Goal: Task Accomplishment & Management: Manage account settings

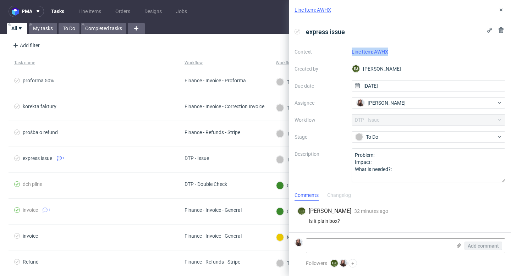
drag, startPoint x: 391, startPoint y: 51, endPoint x: 350, endPoint y: 53, distance: 40.9
click at [259, 53] on div "Context Line Item: AWHX Created by EJ Elżbieta Jelińska Due date 28/08/2025 Ass…" at bounding box center [400, 114] width 211 height 136
click at [259, 10] on link "Line Item: AWHX" at bounding box center [313, 9] width 37 height 7
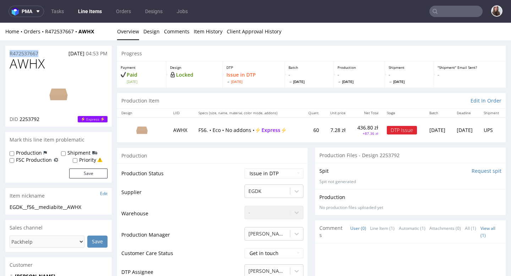
drag, startPoint x: 40, startPoint y: 53, endPoint x: 9, endPoint y: 53, distance: 32.0
click at [9, 53] on div "R472537667 27.08.2025 04:53 PM" at bounding box center [58, 51] width 107 height 11
copy p "R472537667"
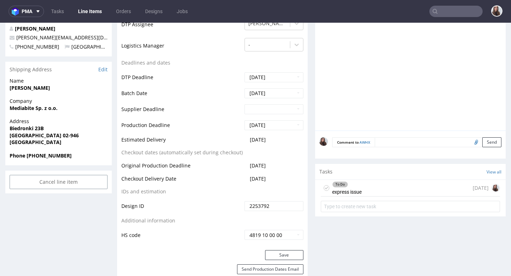
scroll to position [250, 0]
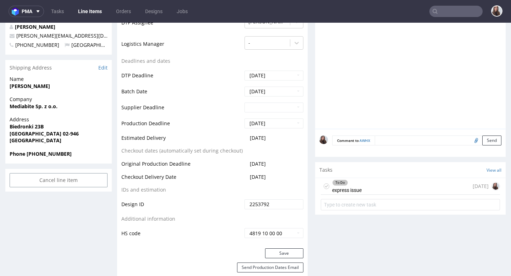
click at [367, 179] on div "To Do express issue today" at bounding box center [410, 186] width 179 height 17
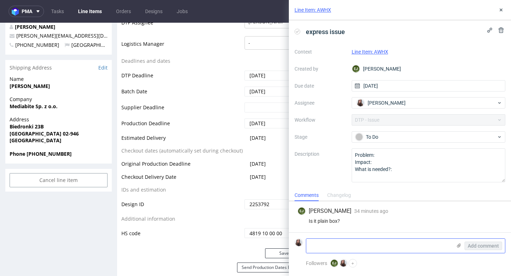
click at [333, 241] on textarea at bounding box center [379, 246] width 146 height 14
paste textarea "https://app-eu1.hubspot.com/contacts/25600958/record/0-5/215770498241/?interact…"
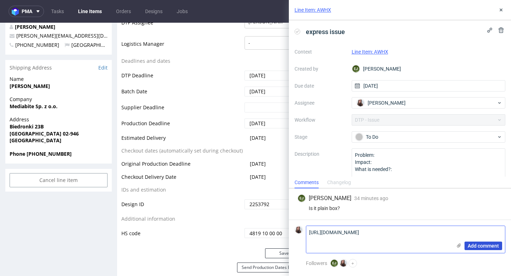
type textarea "https://app-eu1.hubspot.com/contacts/25600958/record/0-5/215770498241/?interact…"
click at [479, 244] on span "Add comment" at bounding box center [483, 246] width 31 height 5
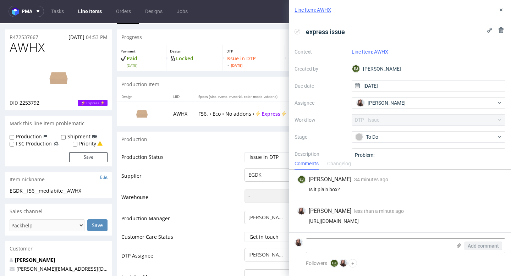
scroll to position [12, 0]
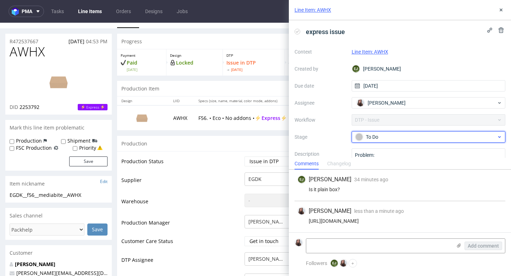
click at [392, 133] on span "To Do" at bounding box center [426, 137] width 142 height 9
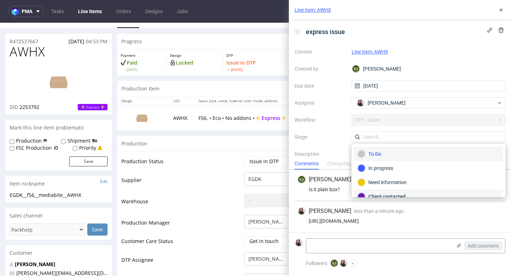
click at [386, 193] on div "Client contacted" at bounding box center [429, 197] width 142 height 8
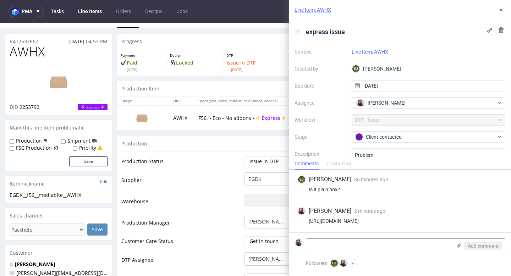
click at [57, 11] on link "Tasks" at bounding box center [57, 11] width 21 height 11
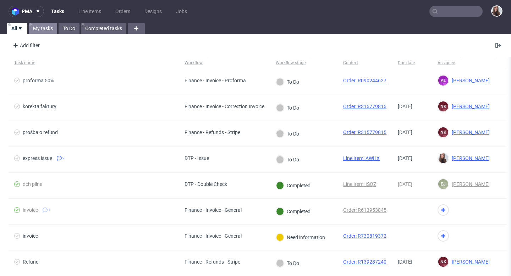
click at [47, 28] on link "My tasks" at bounding box center [43, 28] width 28 height 11
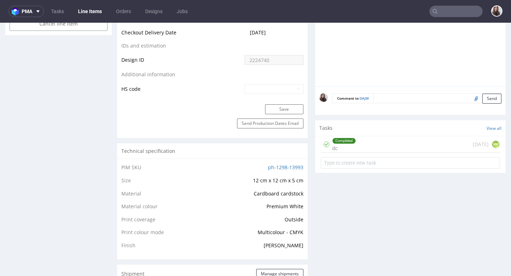
scroll to position [406, 0]
click at [342, 141] on div "Completed" at bounding box center [344, 140] width 23 height 6
click at [358, 145] on div "Completed dc 3 months ago KM" at bounding box center [410, 143] width 179 height 17
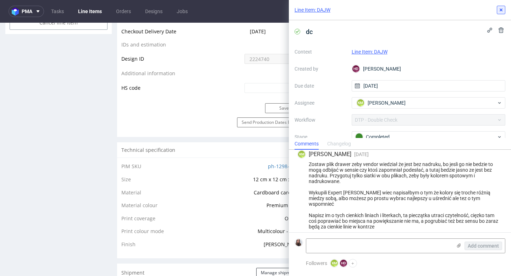
click at [504, 9] on icon at bounding box center [502, 10] width 6 height 6
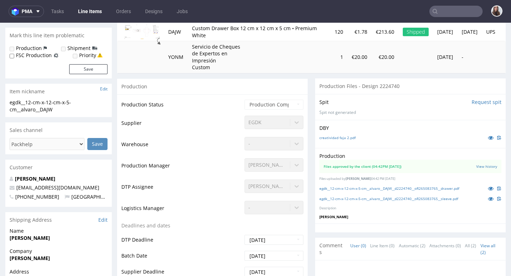
scroll to position [97, 0]
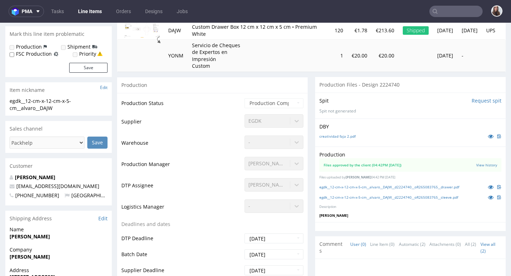
click at [371, 165] on div "Files approved by the client (04:42PM 11 Jun 2025)" at bounding box center [363, 165] width 78 height 5
click at [477, 163] on link "View history" at bounding box center [487, 165] width 21 height 5
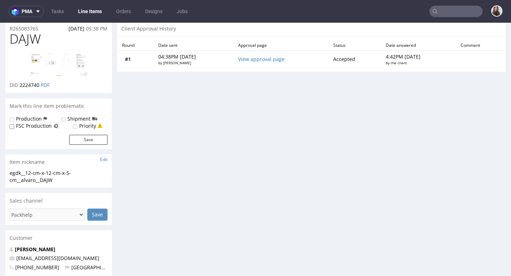
scroll to position [0, 0]
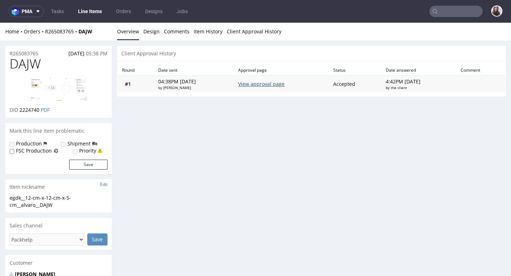
click at [270, 84] on link "View approval page" at bounding box center [261, 84] width 47 height 7
drag, startPoint x: 422, startPoint y: 82, endPoint x: 365, endPoint y: 81, distance: 57.2
click at [365, 81] on tr "#1 04:38PM Wed 11 Jun by Hapka Dominika View approval page Accepted 4:42PM Wed …" at bounding box center [311, 84] width 387 height 17
click at [411, 70] on th "Date answered" at bounding box center [419, 71] width 75 height 10
click at [423, 80] on td "4:42PM Wed 11 Jun by the client" at bounding box center [419, 84] width 75 height 17
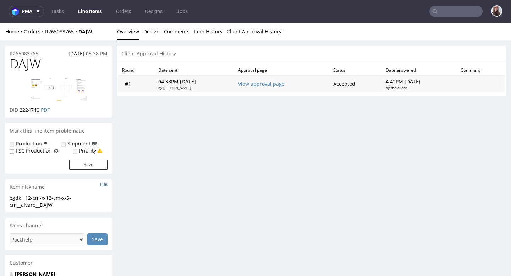
drag, startPoint x: 422, startPoint y: 81, endPoint x: 407, endPoint y: 81, distance: 15.6
click at [407, 81] on td "4:42PM Wed 11 Jun by the client" at bounding box center [419, 84] width 75 height 17
copy td "11 Jun"
click at [37, 65] on span "DAJW" at bounding box center [25, 64] width 31 height 14
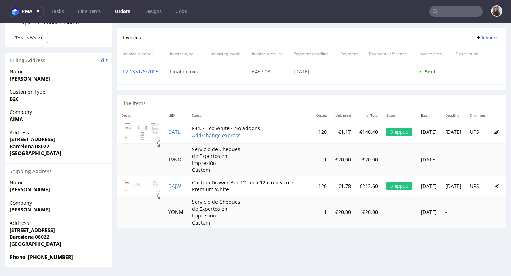
scroll to position [2, 0]
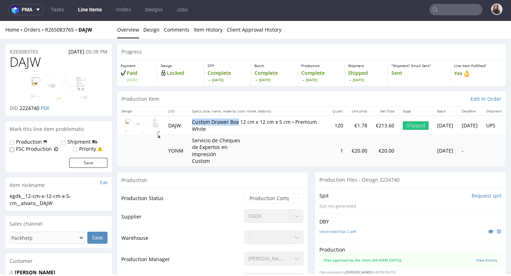
drag, startPoint x: 190, startPoint y: 122, endPoint x: 236, endPoint y: 123, distance: 45.8
click at [236, 123] on td "Custom Drawer Box 12 cm x 12 cm x 5 cm • Premium White" at bounding box center [258, 125] width 141 height 19
copy p "Custom Drawer Box"
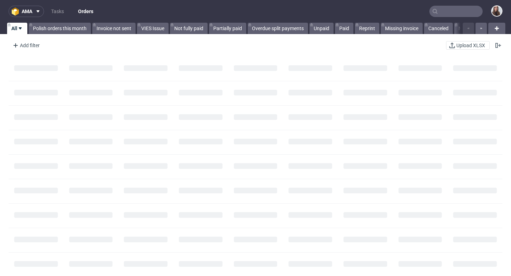
click at [453, 8] on input "text" at bounding box center [456, 11] width 53 height 11
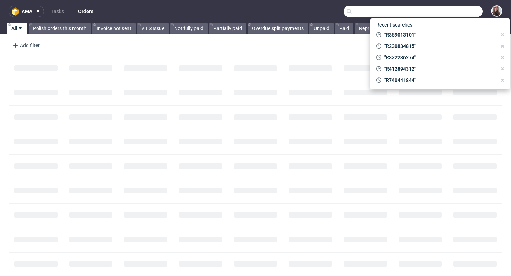
paste input "R050834156"
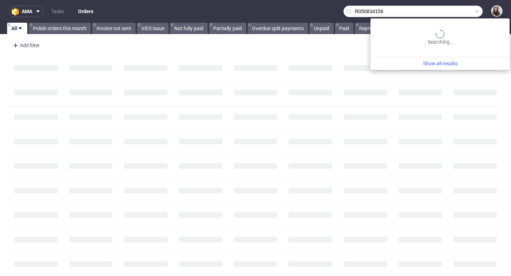
type input "R050834156"
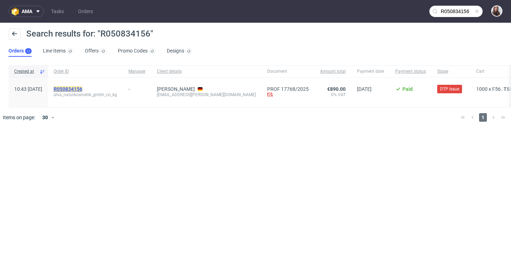
click at [82, 87] on mark "R050834156" at bounding box center [68, 89] width 29 height 6
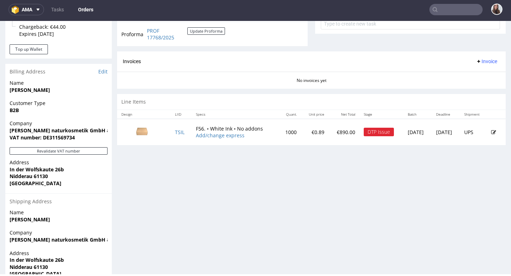
scroll to position [309, 0]
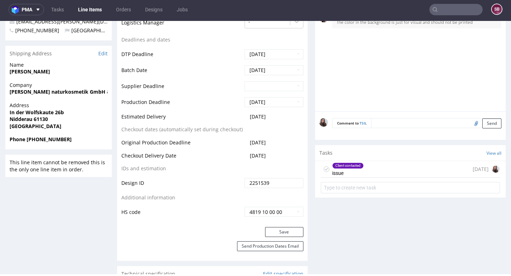
scroll to position [272, 0]
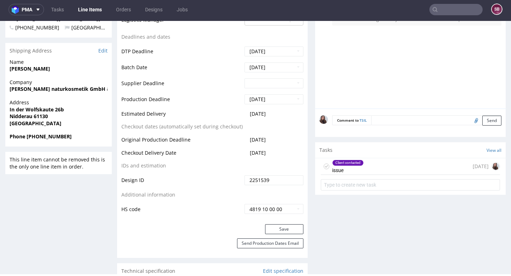
click at [353, 171] on div "Client contacted issue" at bounding box center [348, 166] width 32 height 16
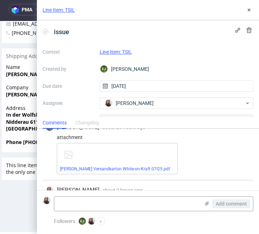
scroll to position [70, 0]
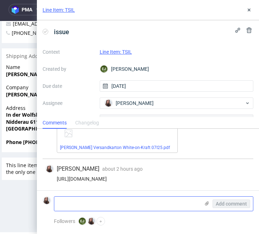
click at [208, 203] on icon at bounding box center [207, 203] width 6 height 6
click at [0, 0] on input "file" at bounding box center [0, 0] width 0 height 0
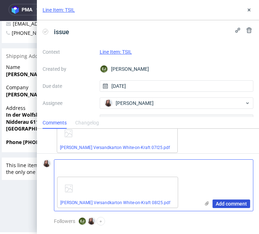
click at [228, 202] on span "Add comment" at bounding box center [231, 203] width 31 height 5
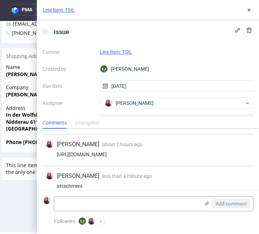
scroll to position [133, 0]
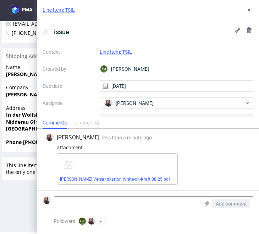
click at [119, 50] on link "Line Item: TSIL" at bounding box center [116, 52] width 32 height 6
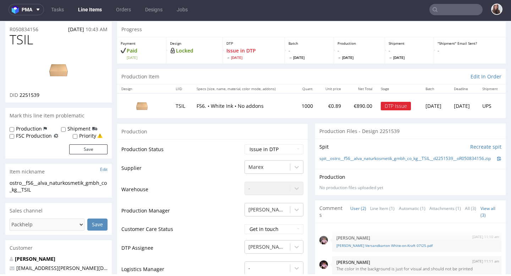
scroll to position [23, 0]
click at [259, 150] on select "Waiting for Artwork Waiting for Diecut Waiting for Mockup Waiting for DTP Waiti…" at bounding box center [274, 149] width 59 height 10
select select "back_for_dtp"
click at [245, 144] on select "Waiting for Artwork Waiting for Diecut Waiting for Mockup Waiting for DTP Waiti…" at bounding box center [274, 149] width 59 height 10
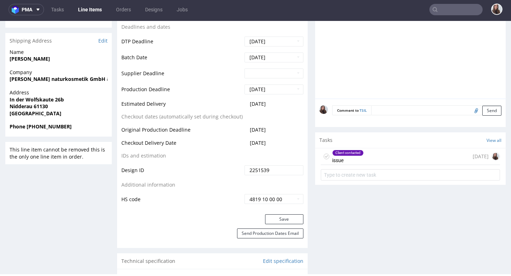
scroll to position [285, 0]
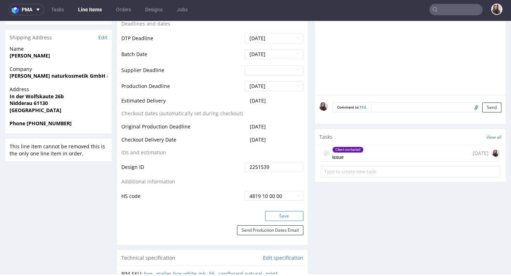
click at [259, 216] on button "Save" at bounding box center [284, 216] width 38 height 10
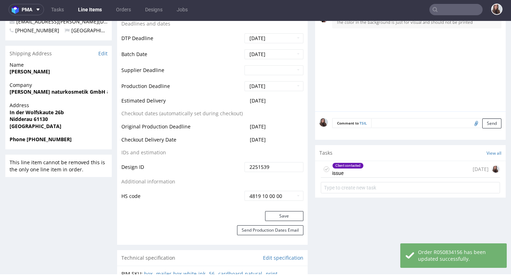
scroll to position [185, 0]
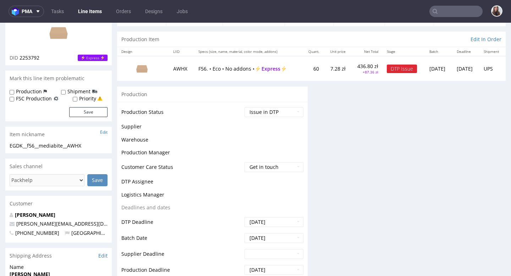
scroll to position [38, 0]
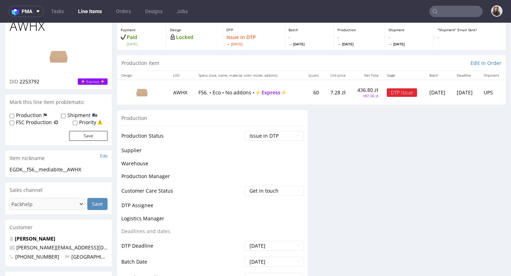
click at [175, 93] on td "AWHX" at bounding box center [181, 92] width 25 height 25
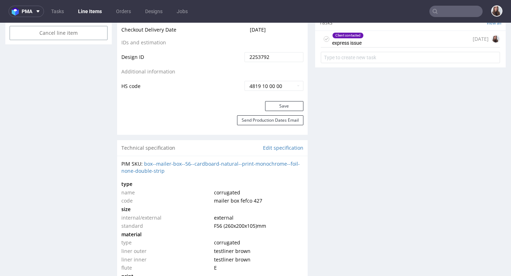
scroll to position [405, 0]
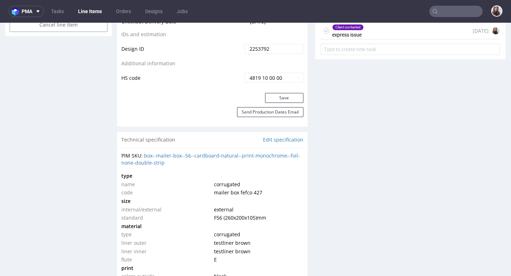
click at [363, 33] on div "Client contacted express issue today" at bounding box center [410, 31] width 179 height 17
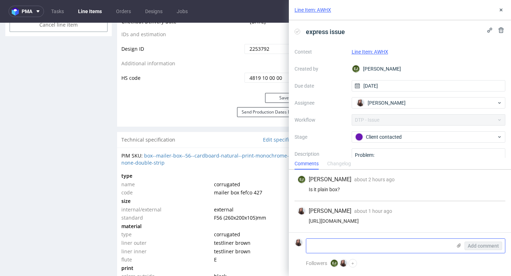
click at [328, 243] on textarea at bounding box center [379, 246] width 146 height 14
paste textarea "dziękuję za pytanie, ale nie potrzebujemy nadruku na pudełku."
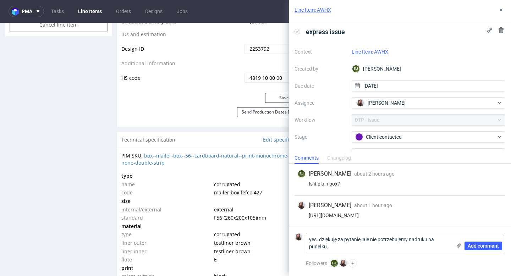
drag, startPoint x: 319, startPoint y: 237, endPoint x: 301, endPoint y: 237, distance: 18.5
click at [301, 237] on div "yes. dziękuję za pytanie, ale nie potrzebujemy nadruku na pudełku. Add comment" at bounding box center [400, 243] width 211 height 21
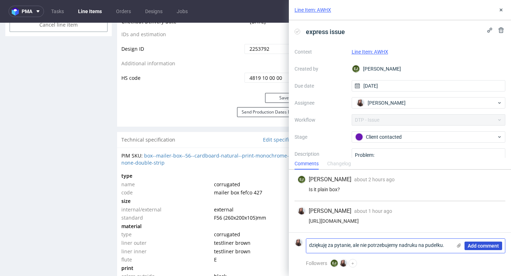
type textarea "dziękuję za pytanie, ale nie potrzebujemy nadruku na pudełku."
click at [485, 245] on span "Add comment" at bounding box center [483, 246] width 31 height 5
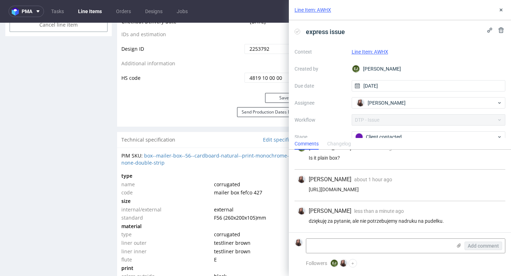
scroll to position [17, 0]
click at [369, 53] on link "Line Item: AWHX" at bounding box center [370, 52] width 37 height 6
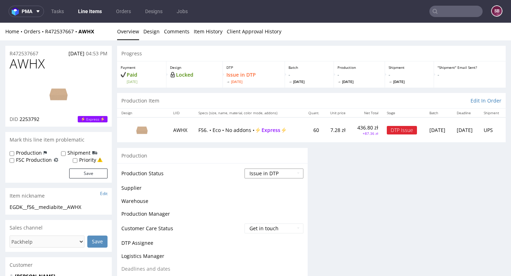
click at [259, 171] on select "Waiting for Artwork Waiting for Diecut Waiting for Mockup Waiting for DTP Waiti…" at bounding box center [274, 174] width 59 height 10
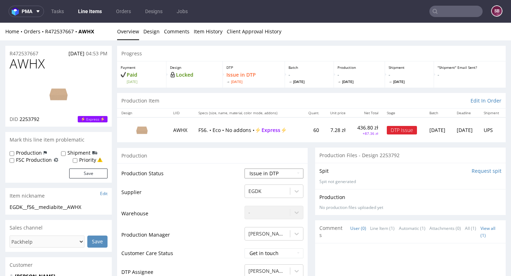
select select "back_for_dtp"
click at [245, 169] on select "Waiting for Artwork Waiting for Diecut Waiting for Mockup Waiting for DTP Waiti…" at bounding box center [274, 174] width 59 height 10
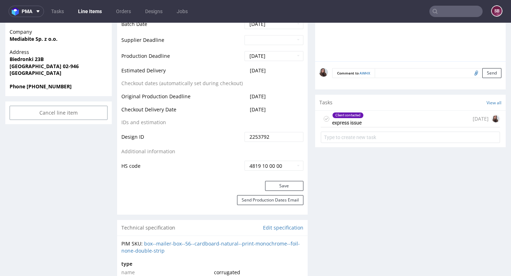
scroll to position [318, 0]
click at [278, 184] on button "Save" at bounding box center [284, 185] width 38 height 10
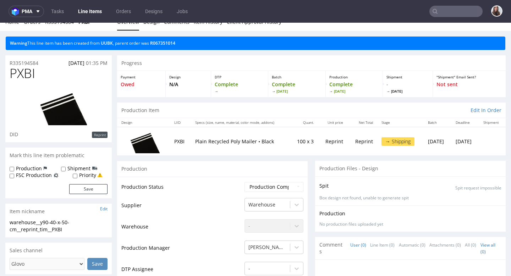
scroll to position [9, 0]
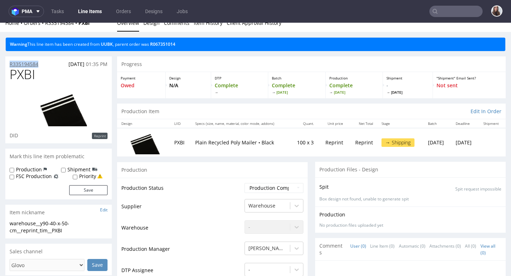
drag, startPoint x: 41, startPoint y: 63, endPoint x: 10, endPoint y: 63, distance: 31.6
click at [10, 63] on div "R335194584 28.08.2025 01:35 PM" at bounding box center [58, 61] width 107 height 11
copy p "R335194584"
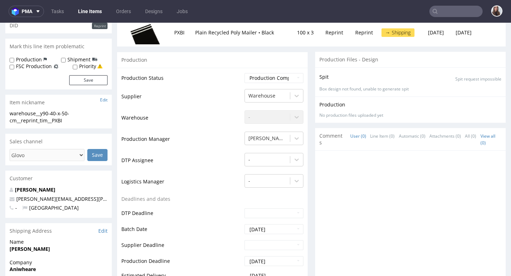
scroll to position [0, 0]
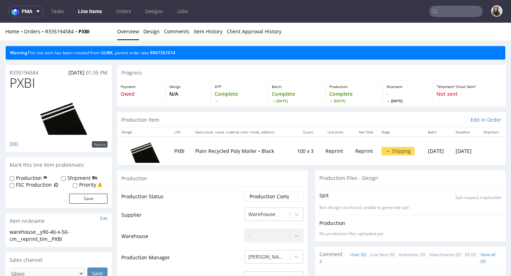
click at [42, 71] on div "R335194584 28.08.2025 01:35 PM" at bounding box center [58, 70] width 107 height 11
drag, startPoint x: 43, startPoint y: 73, endPoint x: 9, endPoint y: 70, distance: 34.6
click at [9, 70] on div "R335194584 28.08.2025 01:35 PM" at bounding box center [58, 70] width 107 height 11
copy p "R335194584"
click at [39, 70] on div "R335194584 28.08.2025 01:35 PM" at bounding box center [58, 70] width 107 height 11
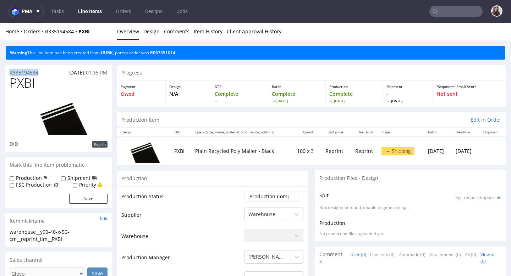
drag, startPoint x: 43, startPoint y: 72, endPoint x: 10, endPoint y: 73, distance: 33.0
click at [10, 73] on div "R335194584 28.08.2025 01:35 PM" at bounding box center [58, 70] width 107 height 11
copy p "R335194584"
click at [69, 73] on span "28.08.2025" at bounding box center [77, 72] width 16 height 7
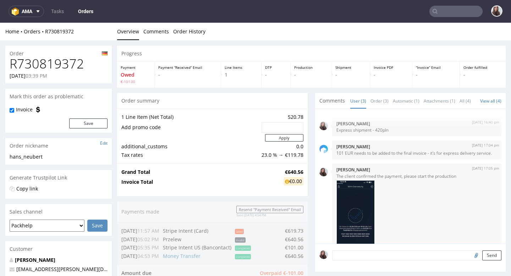
scroll to position [37, 0]
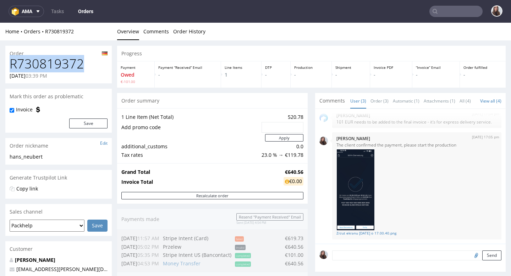
drag, startPoint x: 86, startPoint y: 61, endPoint x: 10, endPoint y: 62, distance: 75.3
click at [10, 62] on h1 "R730819372" at bounding box center [59, 64] width 98 height 14
copy h1 "R730819372"
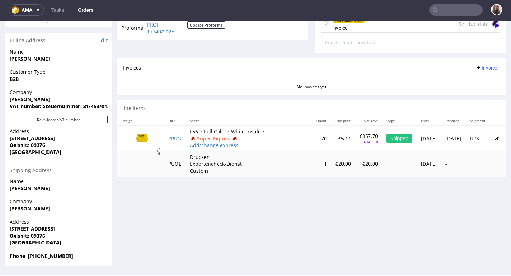
scroll to position [2, 0]
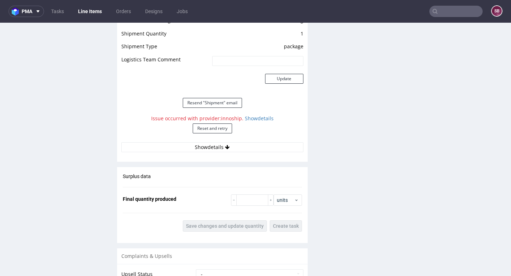
scroll to position [822, 0]
click button "Show details"
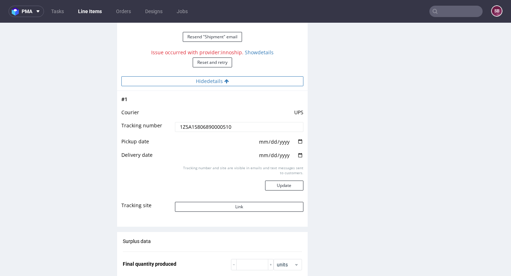
scroll to position [891, 0]
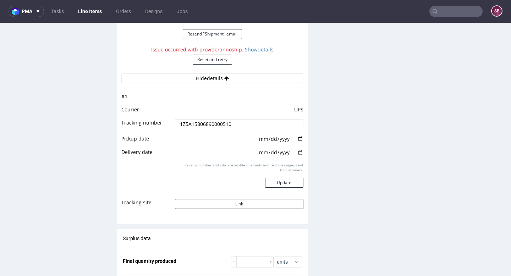
drag, startPoint x: 245, startPoint y: 123, endPoint x: 166, endPoint y: 126, distance: 78.5
click tr "Tracking number 1Z5A15806890000510"
click input "1Z5A15806890000510"
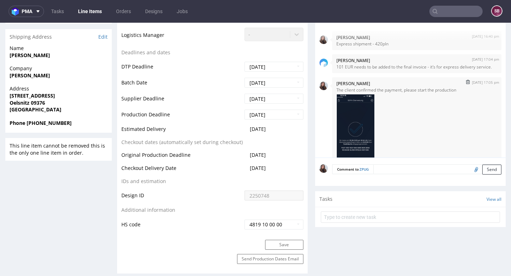
scroll to position [279, 0]
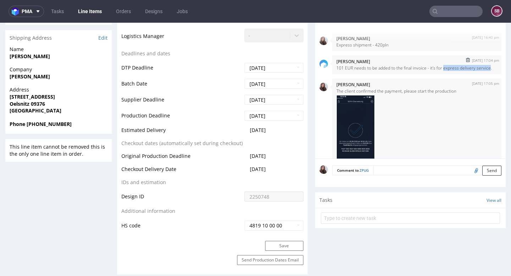
drag, startPoint x: 444, startPoint y: 67, endPoint x: 347, endPoint y: 74, distance: 97.1
click at [347, 71] on p "101 EUR needs to be added to the final invoice - it's for express delivery serv…" at bounding box center [417, 67] width 161 height 5
copy p "express delivery service"
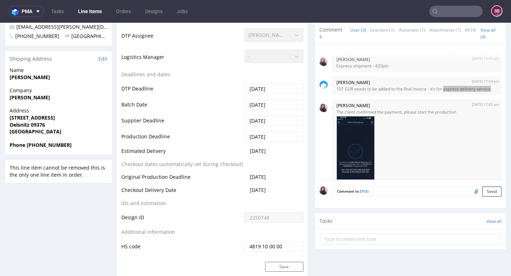
scroll to position [259, 0]
drag, startPoint x: 277, startPoint y: 150, endPoint x: 246, endPoint y: 151, distance: 30.9
click at [246, 151] on td "2025-09-03" at bounding box center [273, 152] width 61 height 13
copy span "2025-09-03"
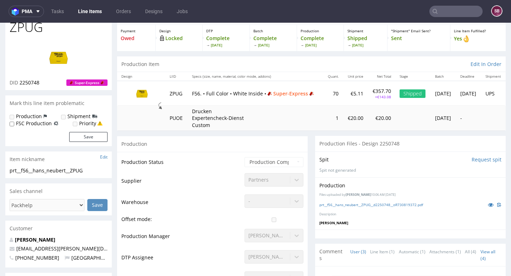
scroll to position [36, 0]
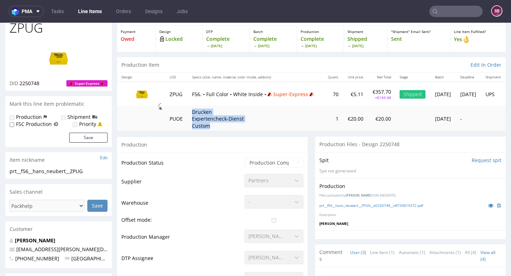
drag, startPoint x: 212, startPoint y: 127, endPoint x: 188, endPoint y: 109, distance: 30.4
click at [188, 109] on td "Drucken Expertencheck-Dienst Custom" at bounding box center [256, 119] width 136 height 25
click at [248, 113] on td "Drucken Expertencheck-Dienst Custom" at bounding box center [256, 119] width 136 height 25
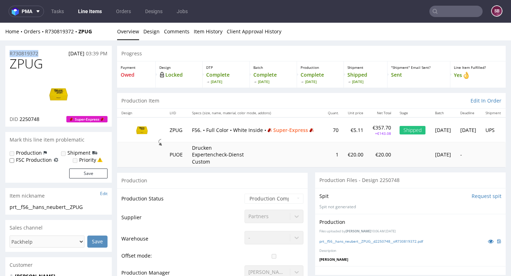
drag, startPoint x: 41, startPoint y: 53, endPoint x: 9, endPoint y: 53, distance: 32.3
click at [9, 53] on div "R730819372 20.08.2025 03:39 PM" at bounding box center [58, 51] width 107 height 11
copy p "R730819372"
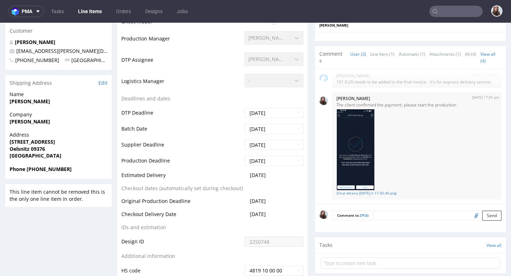
scroll to position [235, 0]
click at [376, 93] on div "20th Aug 25 | 17:05 pm Sandra Beśka The client confirmed the payment, please st…" at bounding box center [416, 145] width 169 height 107
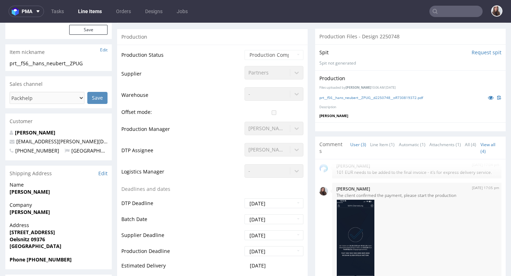
scroll to position [147, 0]
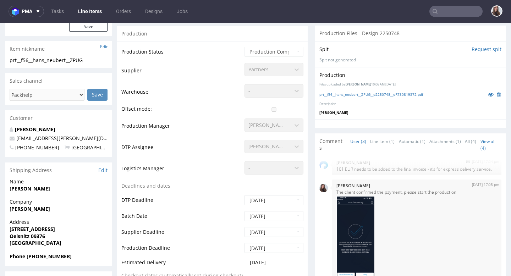
click at [392, 170] on p "101 EUR needs to be added to the final invoice - it's for express delivery serv…" at bounding box center [417, 169] width 161 height 5
click at [397, 192] on p "The client confirmed the payment, please start the production" at bounding box center [417, 192] width 161 height 5
click at [413, 153] on div "Comments User (3) Line Item (1) Automatic (1) Attachments (1) All (4) View all …" at bounding box center [410, 145] width 191 height 23
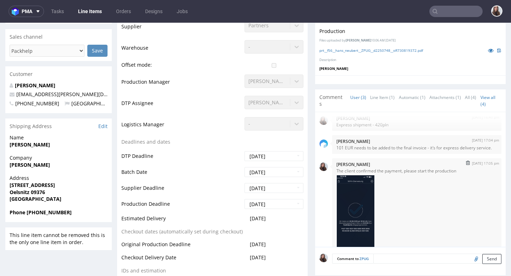
scroll to position [0, 0]
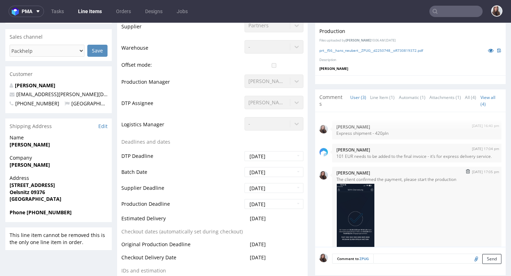
click at [440, 215] on div at bounding box center [417, 225] width 161 height 82
click at [424, 213] on div at bounding box center [417, 225] width 161 height 82
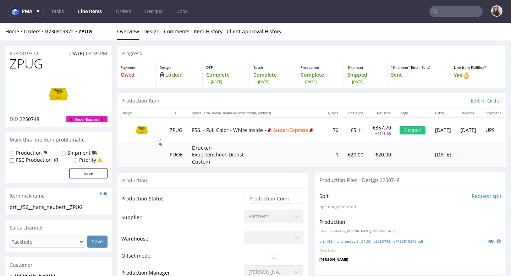
click at [176, 129] on td "ZPUG" at bounding box center [176, 130] width 22 height 25
click at [179, 132] on td "ZPUG" at bounding box center [176, 130] width 22 height 25
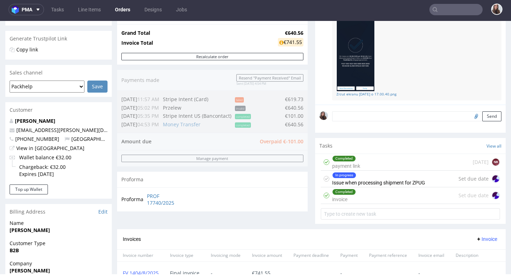
scroll to position [139, 0]
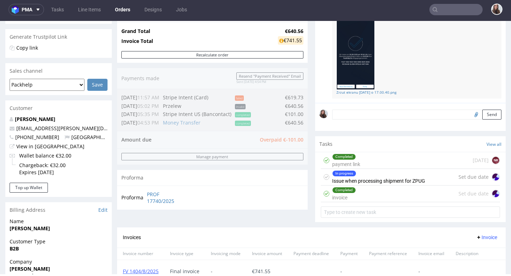
click at [388, 185] on div "In progress Issue when processing shipment for ZPUG" at bounding box center [378, 177] width 93 height 16
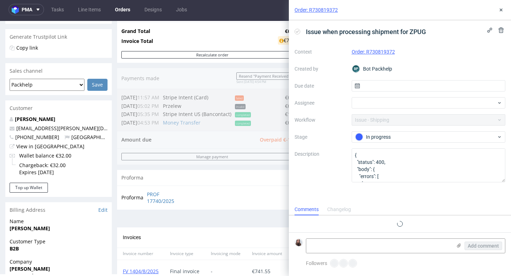
scroll to position [6, 0]
click at [500, 9] on icon at bounding box center [502, 10] width 6 height 6
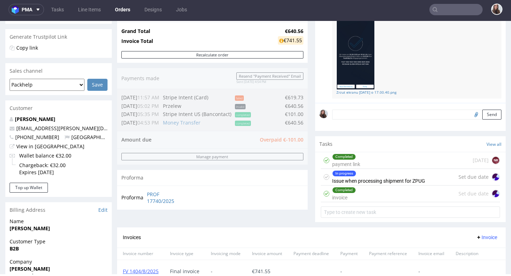
click at [388, 202] on div "Completed invoice Set due date" at bounding box center [410, 194] width 179 height 17
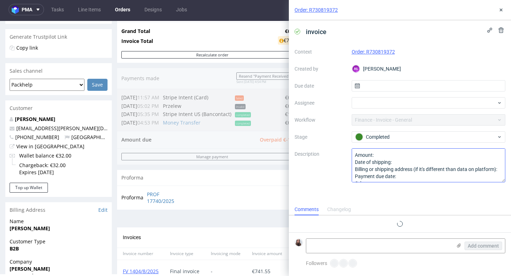
scroll to position [6, 0]
click at [500, 10] on icon at bounding box center [502, 10] width 6 height 6
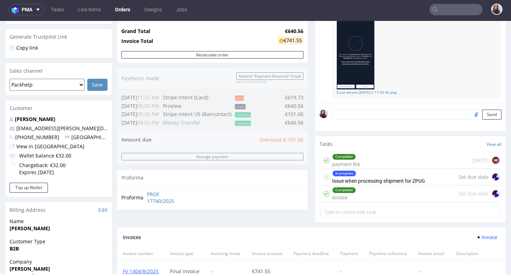
click at [355, 159] on div "Completed payment link" at bounding box center [346, 160] width 28 height 16
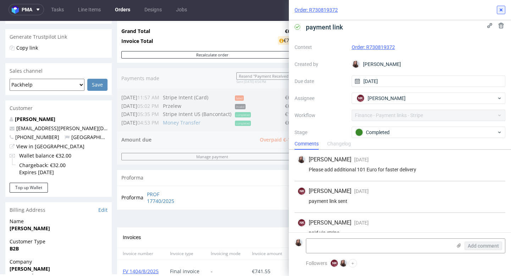
click at [500, 9] on use at bounding box center [501, 10] width 3 height 3
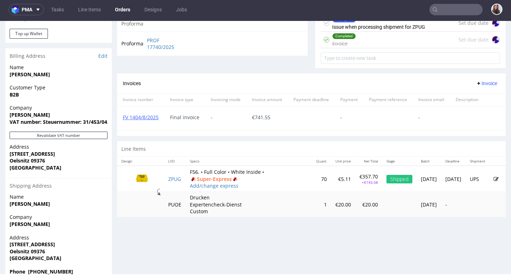
scroll to position [309, 0]
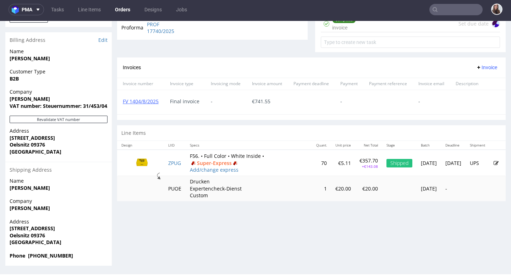
click at [445, 7] on input "text" at bounding box center [456, 9] width 53 height 11
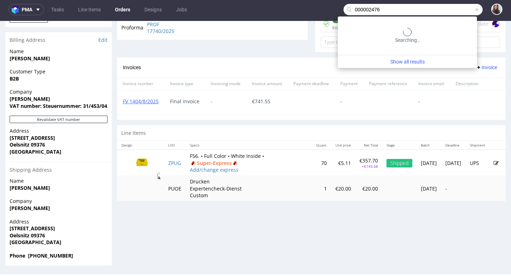
type input "000002476"
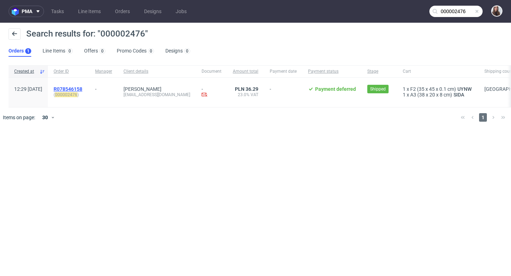
click at [82, 88] on span "R078546158" at bounding box center [68, 89] width 29 height 6
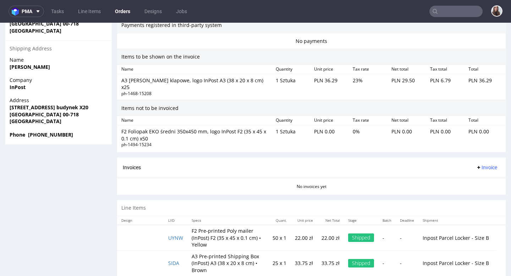
scroll to position [2, 0]
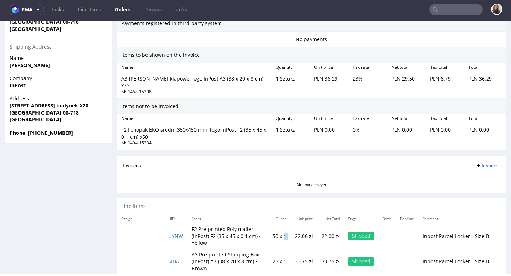
drag, startPoint x: 276, startPoint y: 221, endPoint x: 282, endPoint y: 222, distance: 6.5
click at [282, 223] on tr "UYNW F2 Pre-printed Poly mailer (InPost) F2 (35 x 45 x 0.1 cm) • Yellow 50 x 1 …" at bounding box center [311, 236] width 389 height 26
drag, startPoint x: 275, startPoint y: 247, endPoint x: 281, endPoint y: 247, distance: 5.7
click at [281, 249] on td "25 x 1" at bounding box center [279, 261] width 22 height 25
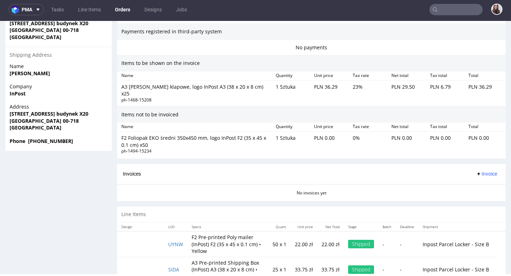
click at [281, 170] on div "Invoices Invoice" at bounding box center [311, 174] width 377 height 9
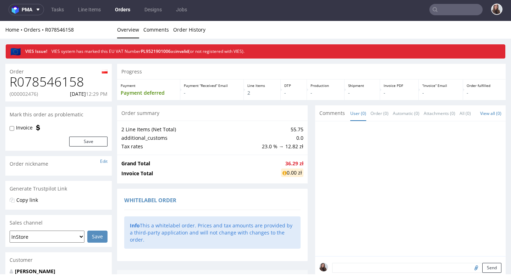
scroll to position [0, 0]
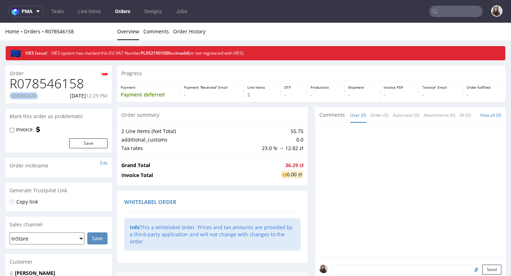
drag, startPoint x: 38, startPoint y: 95, endPoint x: 11, endPoint y: 96, distance: 26.3
click at [11, 96] on p "(000002476)" at bounding box center [24, 95] width 28 height 7
click at [50, 91] on div "R078546158 (000002476) 20.08.2025 12:29 PM" at bounding box center [58, 90] width 107 height 27
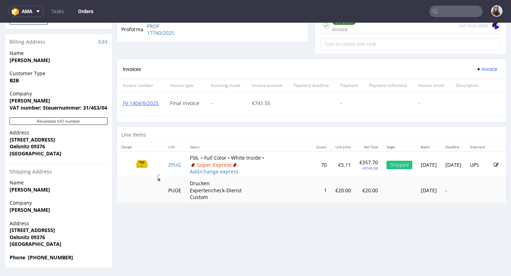
scroll to position [2, 0]
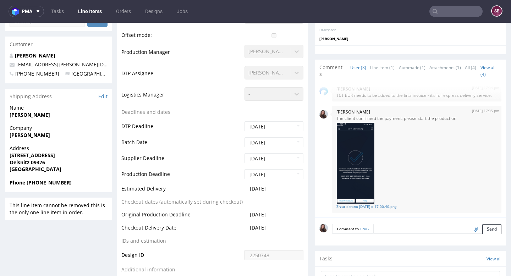
scroll to position [219, 0]
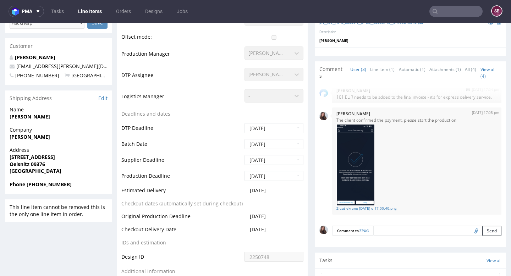
click at [367, 97] on p "101 EUR needs to be added to the final invoice - it's for express delivery serv…" at bounding box center [417, 96] width 161 height 5
click at [351, 94] on p "101 EUR needs to be added to the final invoice - it's for express delivery serv…" at bounding box center [417, 96] width 161 height 5
click at [396, 94] on p "101 EUR needs to be added to the final invoice - it's for express delivery serv…" at bounding box center [417, 96] width 161 height 5
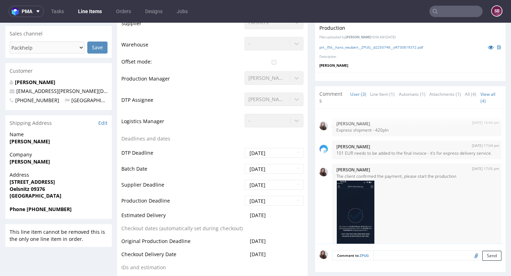
scroll to position [196, 0]
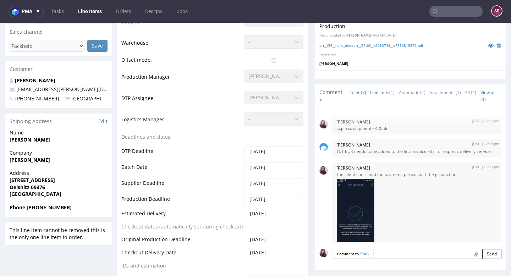
click at [382, 95] on link "Line Item (1)" at bounding box center [382, 92] width 25 height 15
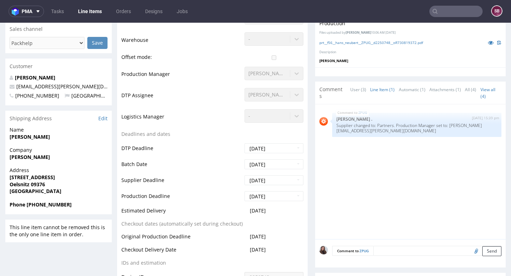
scroll to position [0, 0]
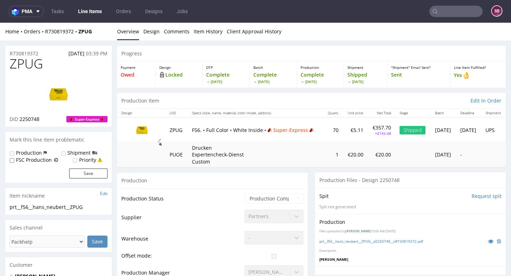
click at [178, 131] on td "ZPUG" at bounding box center [176, 130] width 22 height 25
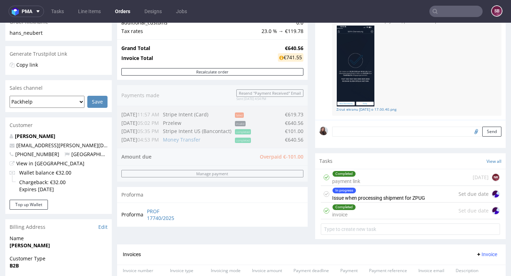
scroll to position [124, 0]
click at [367, 178] on div "Completed payment link 8 days ago NK" at bounding box center [410, 177] width 179 height 17
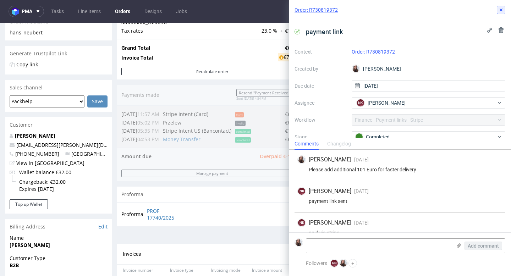
click at [500, 10] on icon at bounding box center [502, 10] width 6 height 6
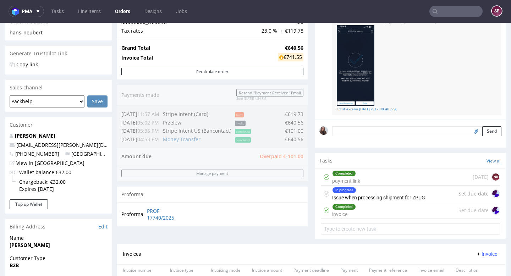
click at [382, 202] on div "In progress Issue when processing shipment for ZPUG" at bounding box center [378, 194] width 93 height 16
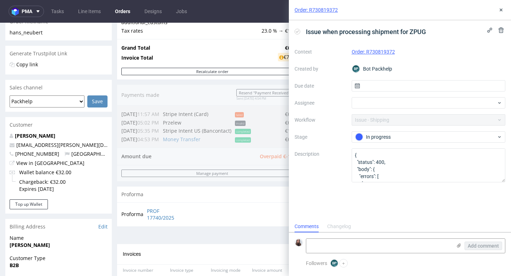
scroll to position [6, 0]
click at [505, 9] on button at bounding box center [501, 10] width 9 height 9
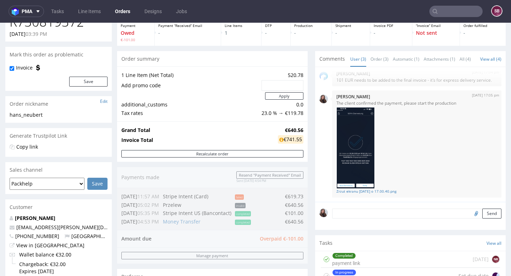
scroll to position [42, 0]
click at [446, 12] on input "text" at bounding box center [456, 11] width 53 height 11
paste input "R503488468"
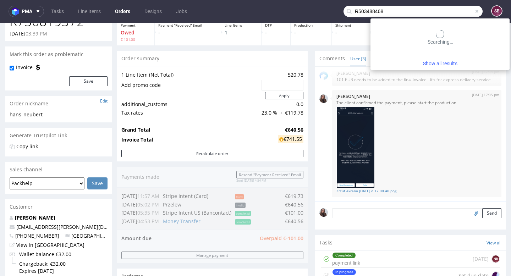
type input "R503488468"
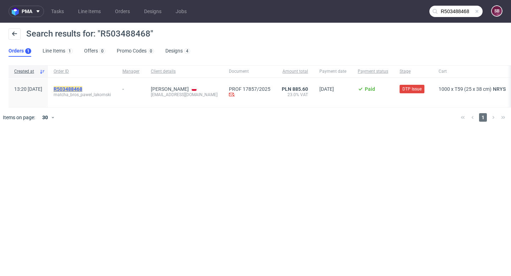
click at [82, 88] on mark "R503488468" at bounding box center [68, 89] width 29 height 6
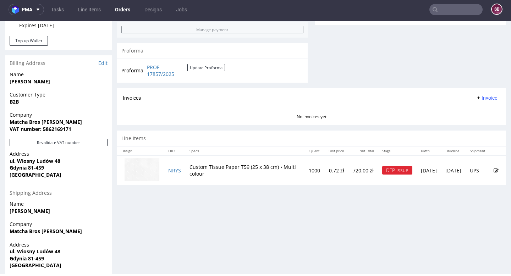
scroll to position [289, 0]
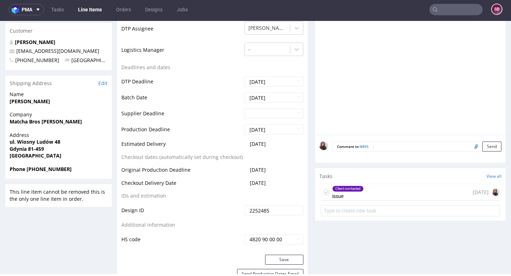
scroll to position [252, 0]
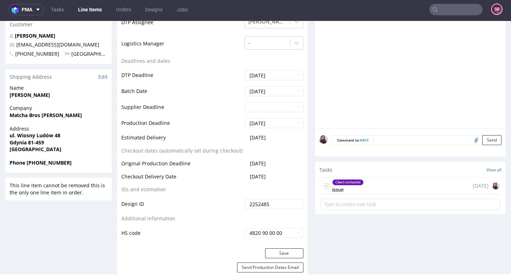
click at [348, 180] on div "Client contacted" at bounding box center [348, 183] width 31 height 6
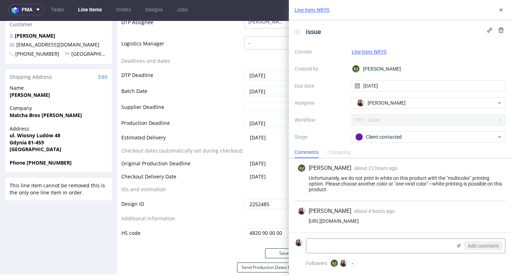
click at [339, 238] on form "Add comment" at bounding box center [400, 246] width 222 height 27
click at [339, 244] on textarea at bounding box center [379, 246] width 146 height 14
paste textarea "R503488468"
drag, startPoint x: 349, startPoint y: 244, endPoint x: 293, endPoint y: 250, distance: 56.4
click at [293, 250] on form "R503488468 Add comment" at bounding box center [400, 246] width 222 height 27
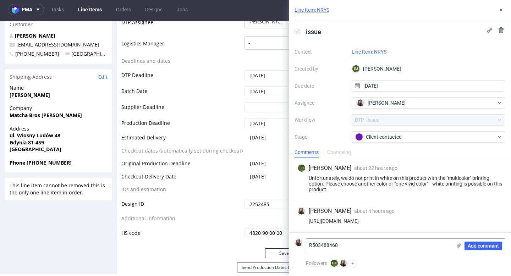
type textarea "R50348846"
drag, startPoint x: 354, startPoint y: 245, endPoint x: 306, endPoint y: 245, distance: 47.9
click at [306, 246] on textarea "R50348846" at bounding box center [379, 246] width 146 height 14
click at [344, 245] on textarea at bounding box center [379, 246] width 146 height 14
paste textarea "Chciałabym, aby nadruk(logo) był w kolorze białym – zależy mi na delikatnym, su…"
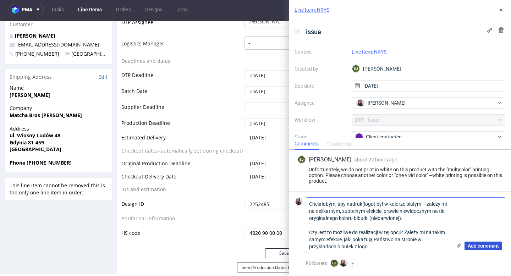
type textarea "Chciałabym, aby nadruk(logo) był w kolorze białym – zależy mi na delikatnym, su…"
click at [476, 246] on span "Add comment" at bounding box center [483, 246] width 31 height 5
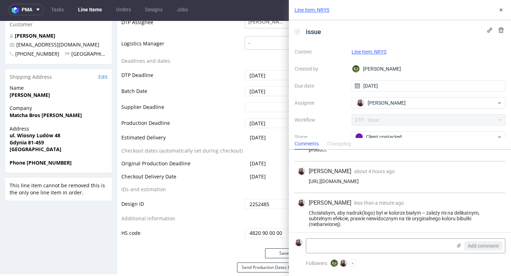
scroll to position [51, 0]
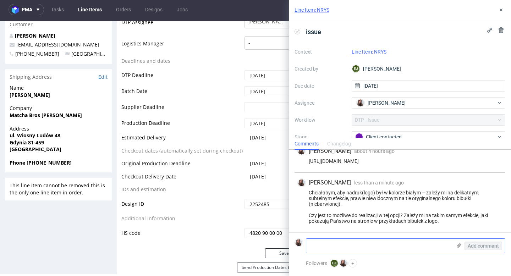
click at [368, 244] on textarea at bounding box center [379, 246] width 146 height 14
click at [458, 246] on icon at bounding box center [459, 246] width 6 height 6
click at [0, 0] on input "file" at bounding box center [0, 0] width 0 height 0
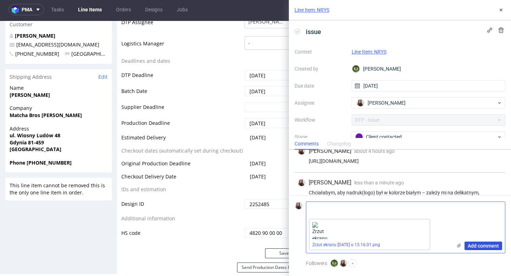
click at [480, 247] on span "Add comment" at bounding box center [483, 246] width 31 height 5
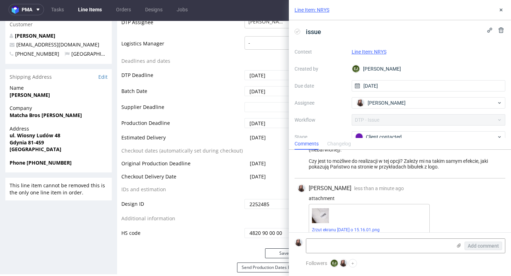
scroll to position [114, 0]
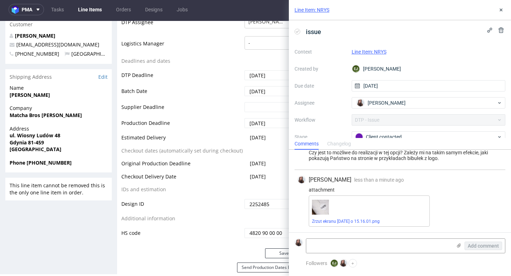
click at [375, 51] on link "Line Item: NRYS" at bounding box center [369, 52] width 35 height 6
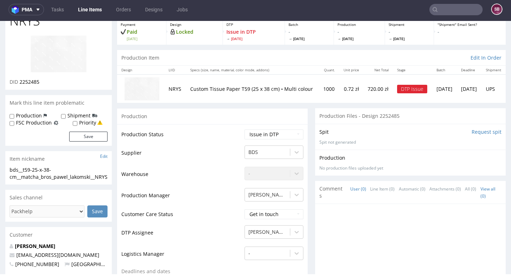
scroll to position [45, 0]
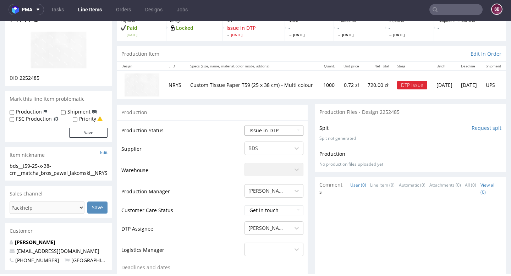
click at [267, 134] on select "Waiting for Artwork Waiting for Diecut Waiting for Mockup Waiting for DTP Waiti…" at bounding box center [274, 131] width 59 height 10
select select "back_for_dtp"
click at [245, 126] on select "Waiting for Artwork Waiting for Diecut Waiting for Mockup Waiting for DTP Waiti…" at bounding box center [274, 131] width 59 height 10
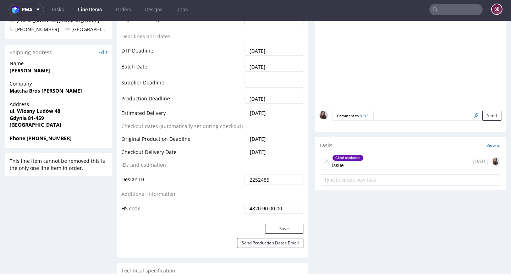
scroll to position [277, 0]
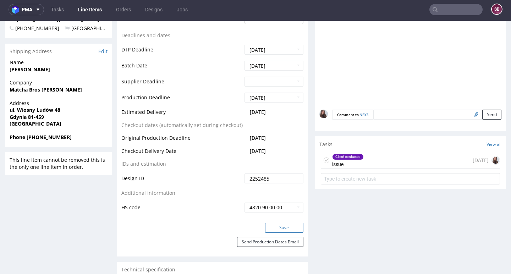
click at [278, 230] on button "Save" at bounding box center [284, 228] width 38 height 10
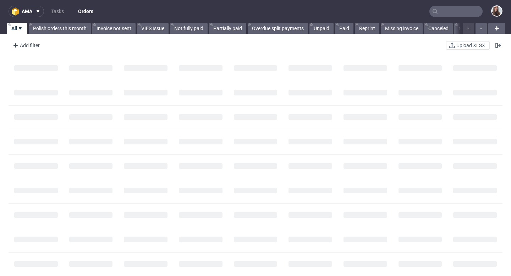
click at [445, 9] on input "text" at bounding box center [456, 11] width 53 height 11
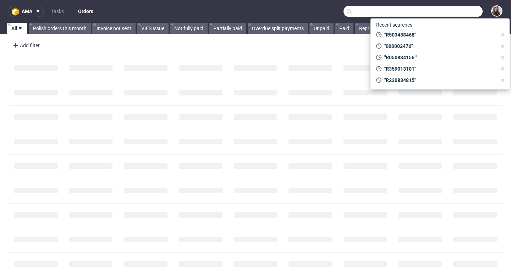
paste input "R230834815"
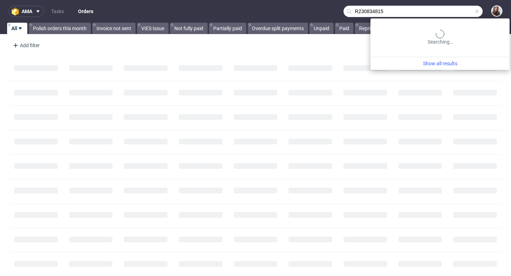
type input "R230834815"
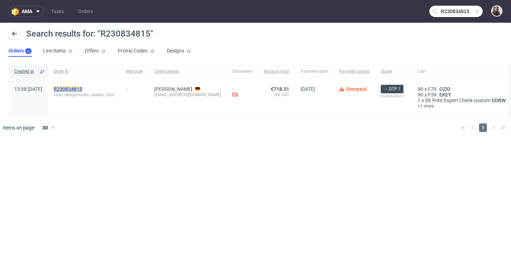
click at [82, 90] on mark "R230834815" at bounding box center [68, 89] width 29 height 6
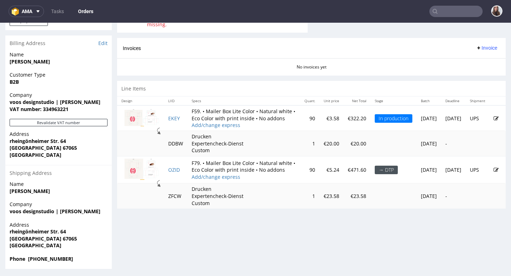
scroll to position [309, 0]
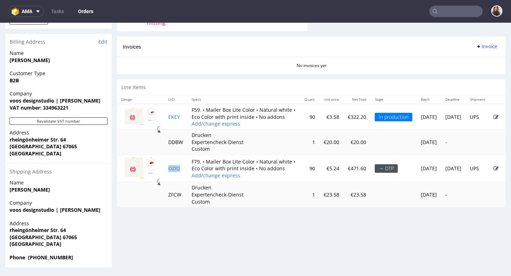
click at [174, 174] on td "OZID" at bounding box center [175, 168] width 23 height 27
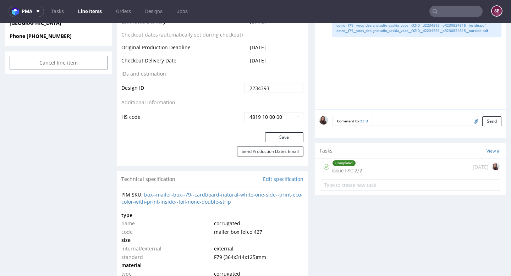
scroll to position [389, 0]
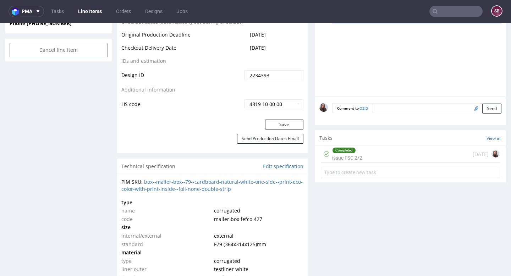
click at [359, 162] on div "Completed issue FSC 2/2" at bounding box center [347, 154] width 30 height 16
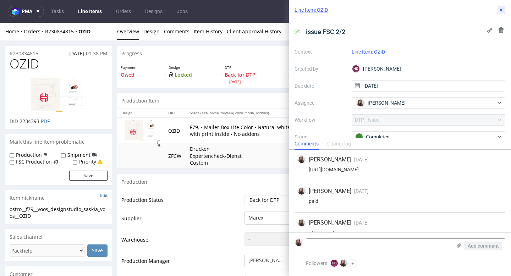
click at [501, 10] on use at bounding box center [501, 10] width 3 height 3
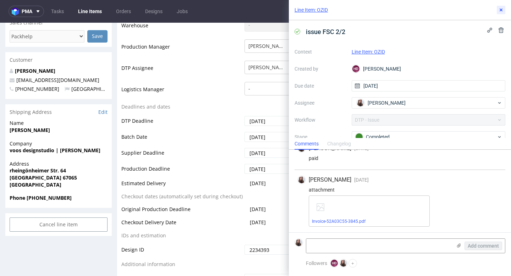
scroll to position [49, 0]
click at [335, 250] on textarea at bounding box center [379, 246] width 146 height 14
paste textarea "After consulting with the customer, we can gladly move it, even if this means l…"
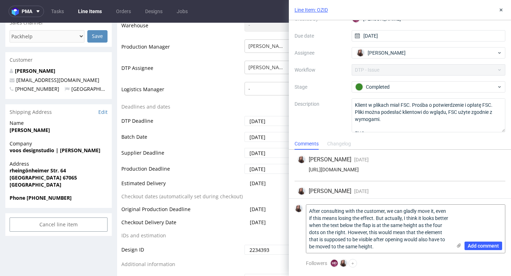
scroll to position [50, 0]
type textarea "After consulting with the customer, we can gladly move it, even if this means l…"
click at [502, 10] on use at bounding box center [501, 10] width 3 height 3
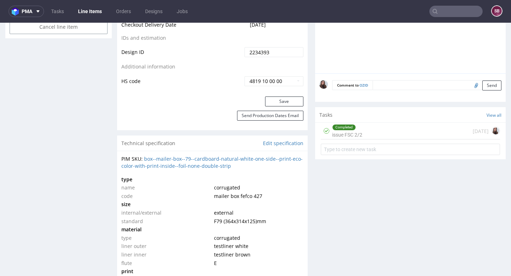
scroll to position [8, 0]
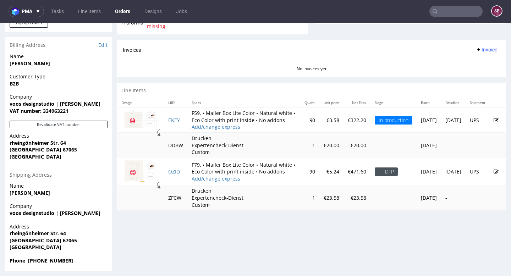
scroll to position [309, 0]
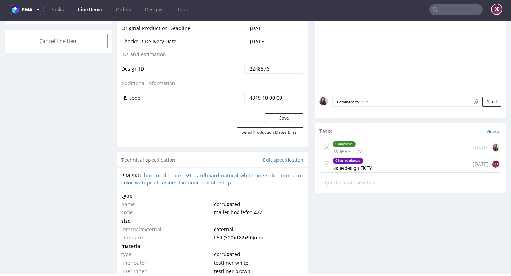
scroll to position [405, 0]
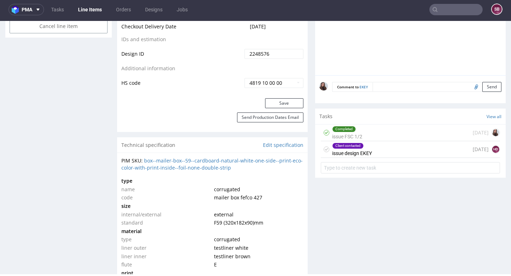
click at [356, 158] on div "Client contacted issue design EKEY" at bounding box center [352, 149] width 40 height 16
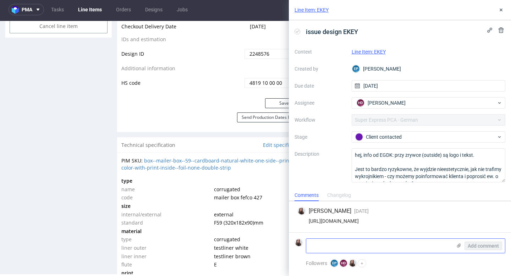
click at [331, 243] on textarea at bounding box center [379, 246] width 146 height 14
paste textarea "After consulting with the customer, we can gladly move it, even if this means l…"
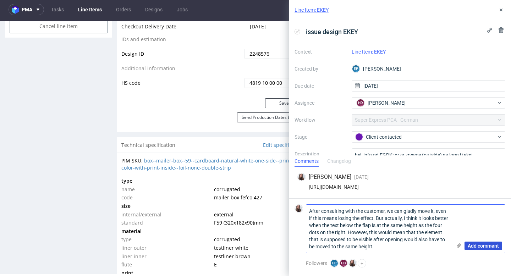
type textarea "After consulting with the customer, we can gladly move it, even if this means l…"
click at [473, 245] on span "Add comment" at bounding box center [483, 246] width 31 height 5
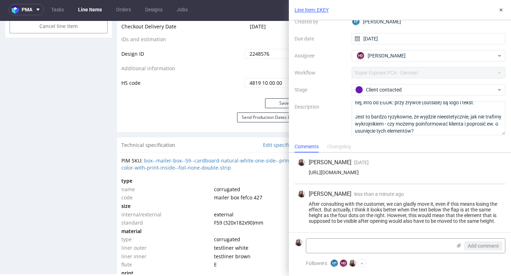
scroll to position [8, 0]
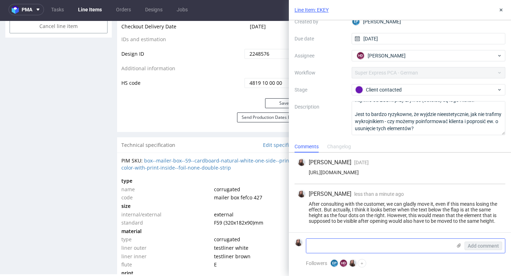
click at [350, 247] on textarea at bounding box center [379, 246] width 146 height 14
click at [348, 241] on textarea at bounding box center [379, 246] width 146 height 14
paste textarea "a zmiana dotyczy obu produktów"
type textarea "a zmiana dotyczy obu produktów"
click at [485, 247] on span "Add comment" at bounding box center [483, 246] width 31 height 5
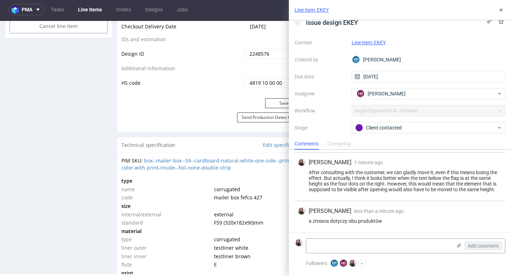
scroll to position [0, 0]
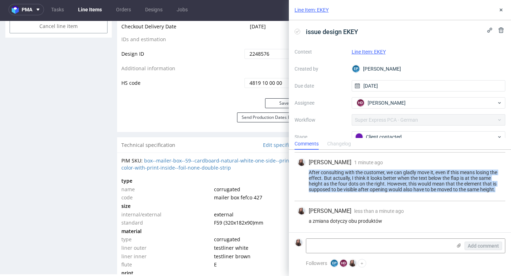
drag, startPoint x: 309, startPoint y: 172, endPoint x: 498, endPoint y: 192, distance: 190.7
click at [498, 192] on div "After consulting with the customer, we can gladly move it, even if this means l…" at bounding box center [400, 181] width 205 height 23
copy div "After consulting with the customer, we can gladly move it, even if this means l…"
click at [313, 10] on link "Line Item: EKEY" at bounding box center [312, 9] width 34 height 7
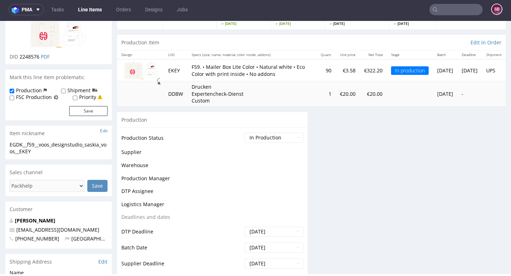
scroll to position [67, 0]
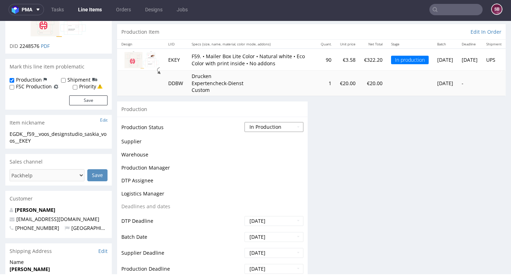
click at [264, 130] on select "Waiting for Artwork Waiting for Diecut Waiting for Mockup Waiting for DTP Waiti…" at bounding box center [274, 127] width 59 height 10
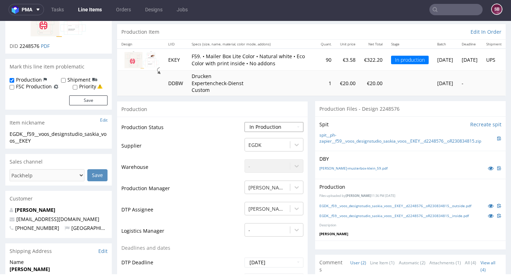
select select "back_for_dtp"
click at [245, 122] on select "Waiting for Artwork Waiting for Diecut Waiting for Mockup Waiting for DTP Waiti…" at bounding box center [274, 127] width 59 height 10
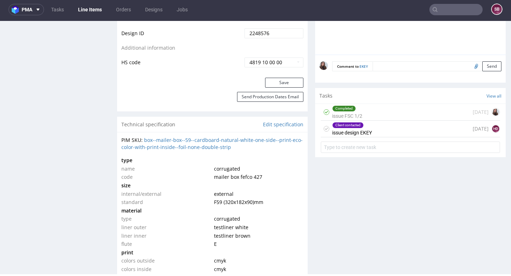
scroll to position [434, 0]
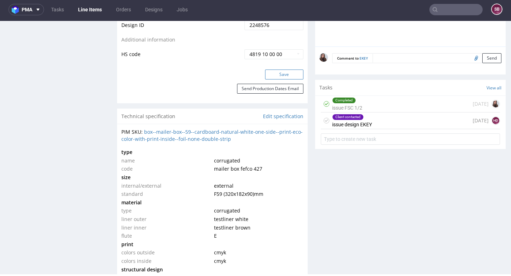
click at [283, 78] on button "Save" at bounding box center [284, 75] width 38 height 10
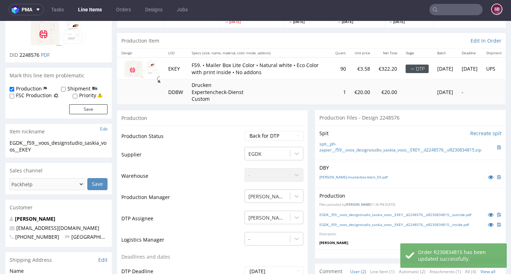
scroll to position [0, 0]
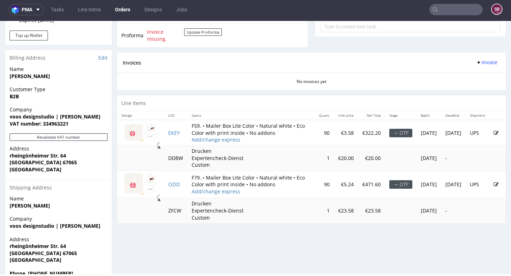
scroll to position [309, 0]
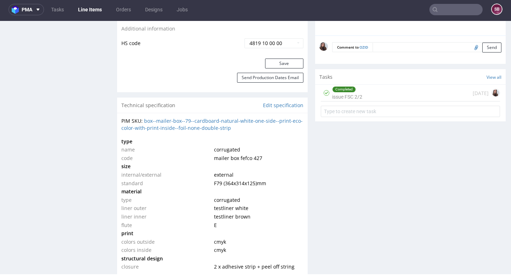
scroll to position [451, 0]
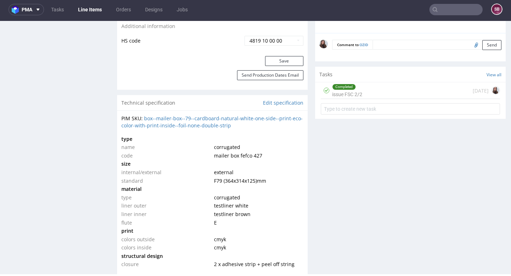
click at [369, 95] on div "Completed issue FSC 2/2 [DATE]" at bounding box center [410, 90] width 179 height 17
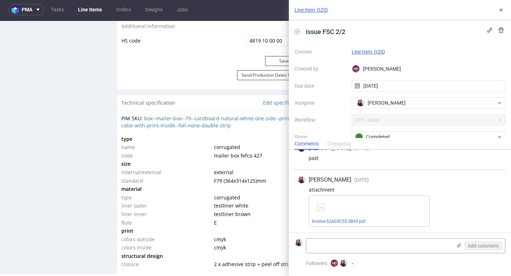
scroll to position [49, 0]
click at [501, 12] on icon at bounding box center [502, 10] width 6 height 6
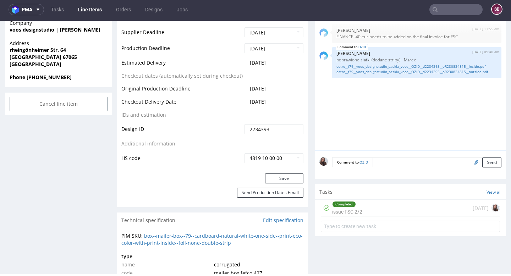
scroll to position [326, 0]
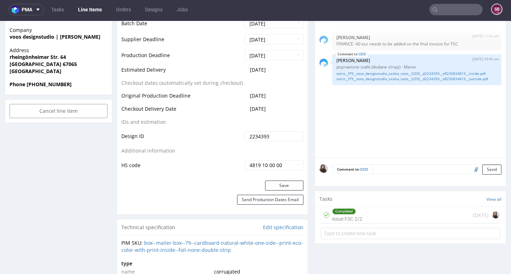
click at [395, 174] on textarea at bounding box center [437, 169] width 129 height 10
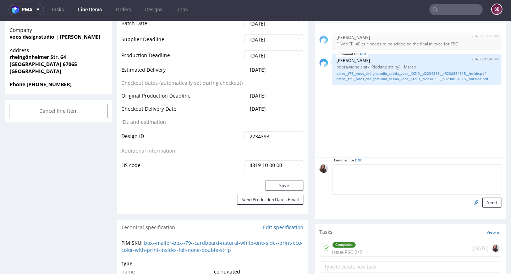
paste textarea "After consulting with the customer, we can gladly move it, even if this means l…"
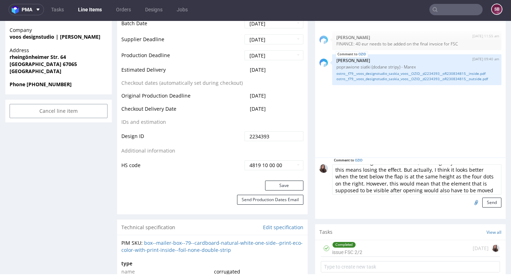
scroll to position [8, 0]
drag, startPoint x: 493, startPoint y: 197, endPoint x: 323, endPoint y: 178, distance: 170.5
click at [323, 178] on div "Comment to OZID After consulting with the customer, we can gladly move it, even…" at bounding box center [411, 185] width 182 height 43
type textarea "After consulting with the customer, we can gladly move it, even if this"
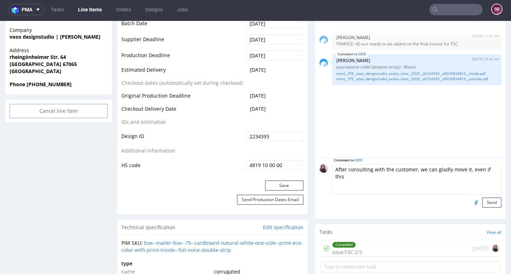
scroll to position [0, 0]
drag, startPoint x: 471, startPoint y: 181, endPoint x: 324, endPoint y: 174, distance: 147.2
click at [324, 174] on div "Comment to OZID After consulting with the customer, we can gladly move it, even…" at bounding box center [411, 185] width 182 height 43
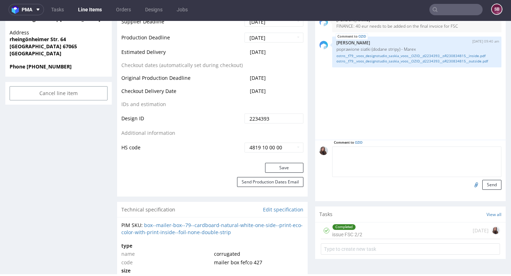
scroll to position [349, 0]
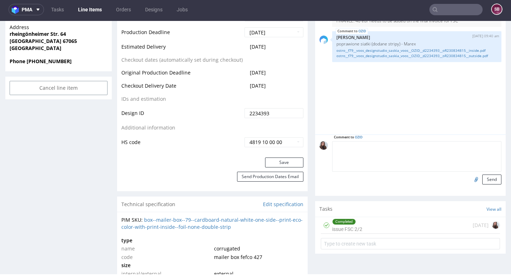
click at [353, 156] on textarea at bounding box center [416, 156] width 169 height 31
type textarea "@"
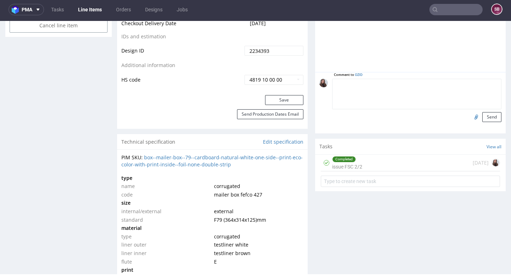
scroll to position [420, 0]
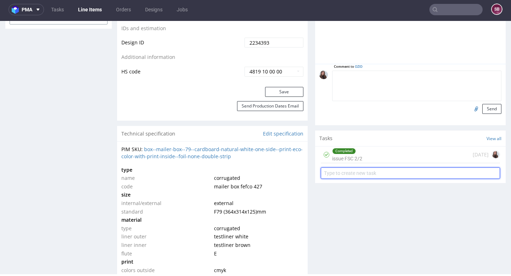
click at [357, 179] on input "text" at bounding box center [410, 173] width 179 height 11
type input "c"
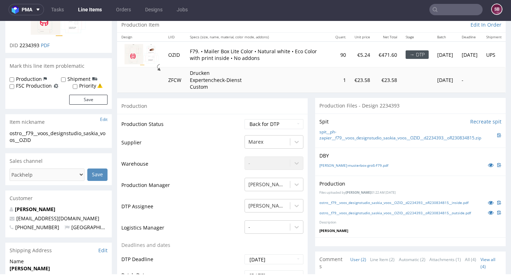
scroll to position [0, 0]
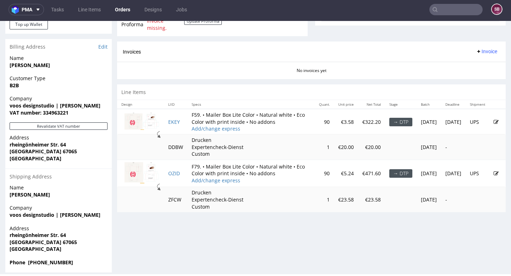
scroll to position [309, 0]
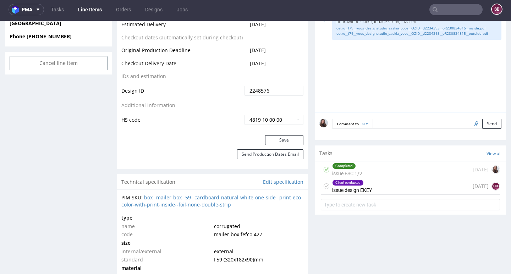
scroll to position [378, 0]
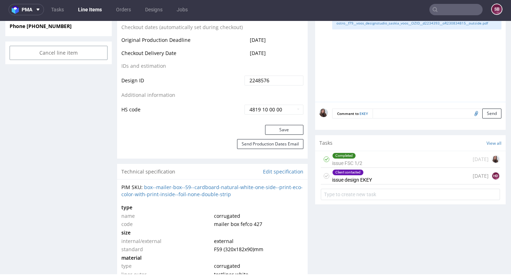
click at [353, 175] on div "Client contacted" at bounding box center [348, 173] width 31 height 6
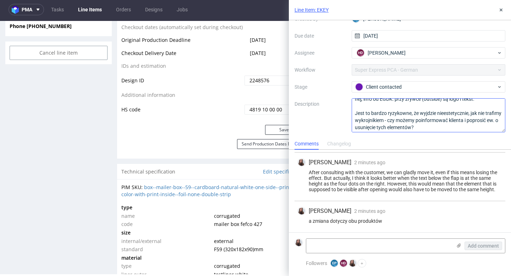
scroll to position [8, 0]
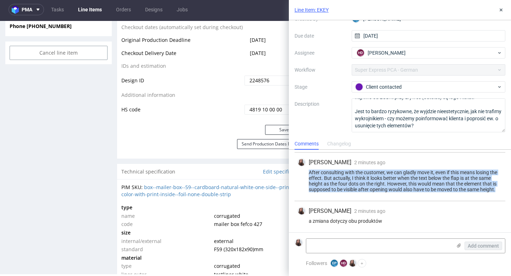
drag, startPoint x: 310, startPoint y: 169, endPoint x: 509, endPoint y: 189, distance: 200.5
click at [509, 189] on div "Sandra Beśka 1 day ago 27th Aug 2025, 09:13 https://app-eu1.hubspot.com/contact…" at bounding box center [400, 176] width 222 height 111
copy div "After consulting with the customer, we can gladly move it, even if this means l…"
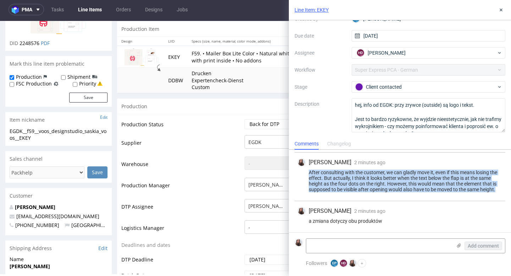
scroll to position [63, 0]
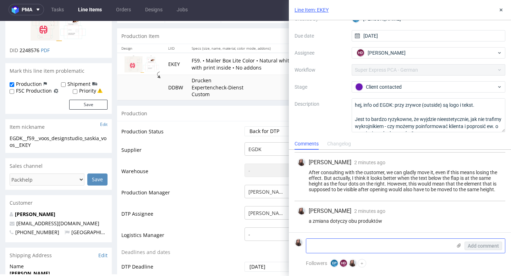
click at [347, 243] on textarea at bounding box center [379, 246] width 146 height 14
click at [500, 11] on icon at bounding box center [502, 10] width 6 height 6
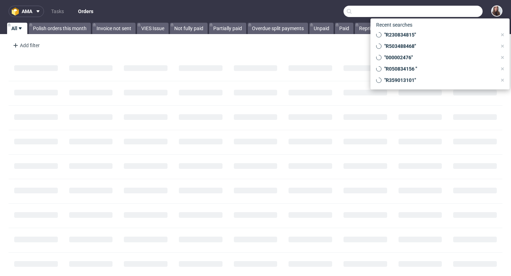
click at [444, 14] on input "text" at bounding box center [413, 11] width 139 height 11
paste input "R290464624"
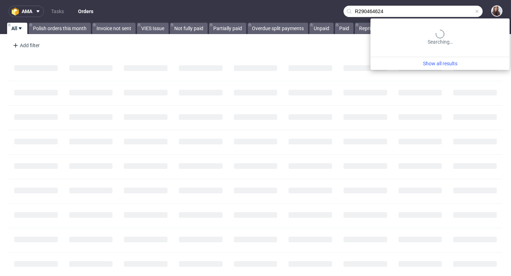
type input "R290464624"
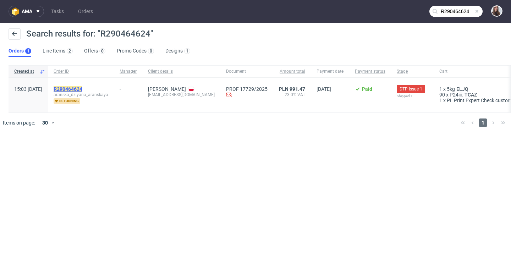
click at [82, 89] on mark "R290464624" at bounding box center [68, 89] width 29 height 6
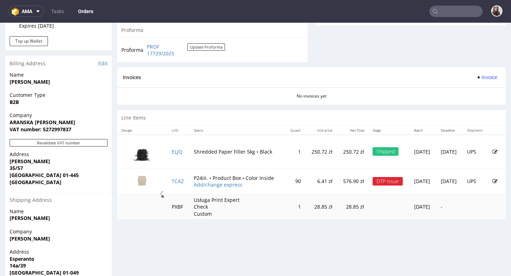
scroll to position [293, 0]
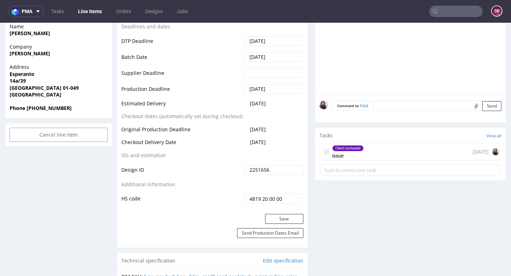
scroll to position [316, 0]
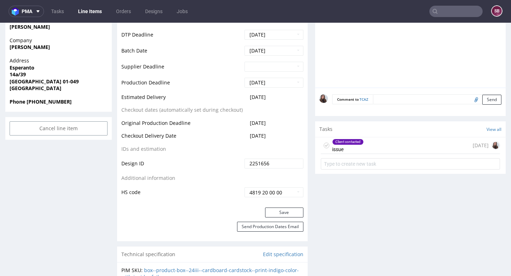
click at [363, 149] on div "Client contacted issue 1 day ago" at bounding box center [410, 145] width 179 height 17
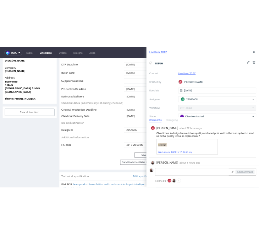
scroll to position [17, 0]
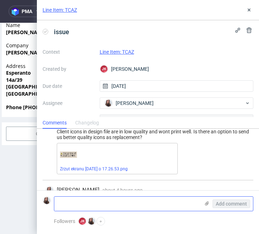
click at [208, 202] on icon at bounding box center [207, 203] width 6 height 6
click at [0, 0] on input "file" at bounding box center [0, 0] width 0 height 0
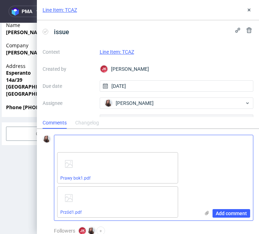
click at [205, 212] on icon at bounding box center [207, 213] width 6 height 6
click at [0, 0] on input "file" at bounding box center [0, 0] width 0 height 0
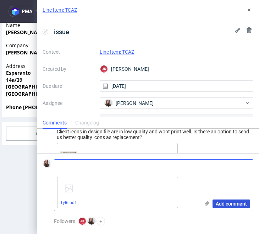
click at [234, 201] on span "Add comment" at bounding box center [231, 203] width 31 height 5
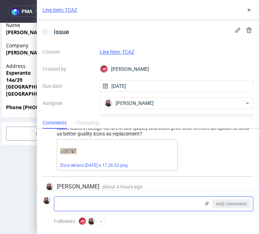
scroll to position [101, 0]
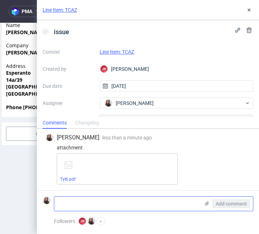
click at [206, 202] on icon at bounding box center [207, 203] width 6 height 6
click at [0, 0] on input "file" at bounding box center [0, 0] width 0 height 0
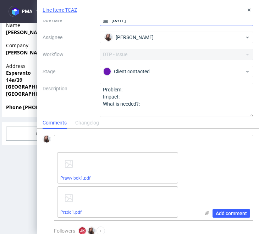
scroll to position [71, 0]
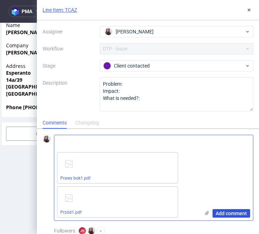
click at [225, 213] on span "Add comment" at bounding box center [231, 213] width 31 height 5
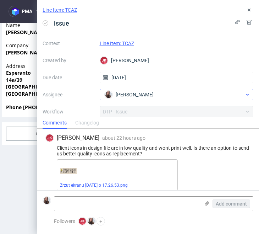
scroll to position [7, 0]
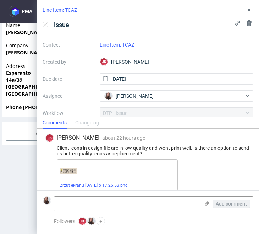
click at [121, 42] on link "Line Item: TCAZ" at bounding box center [117, 45] width 34 height 6
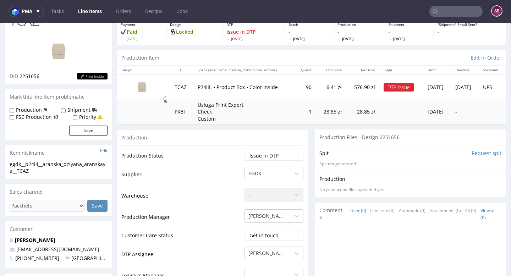
scroll to position [64, 0]
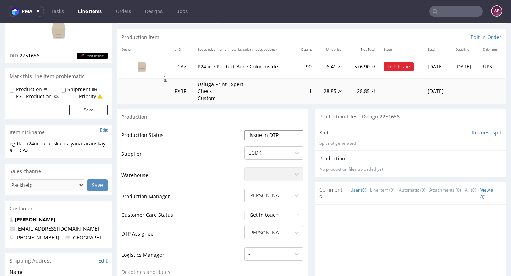
click at [259, 136] on select "Waiting for Artwork Waiting for Diecut Waiting for Mockup Waiting for DTP Waiti…" at bounding box center [274, 135] width 59 height 10
select select "back_for_dtp"
click at [245, 130] on select "Waiting for Artwork Waiting for Diecut Waiting for Mockup Waiting for DTP Waiti…" at bounding box center [274, 135] width 59 height 10
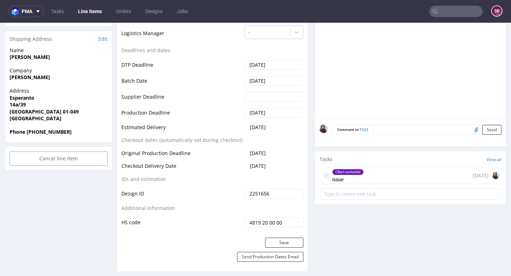
scroll to position [286, 0]
click at [259, 233] on button "Save" at bounding box center [284, 243] width 38 height 10
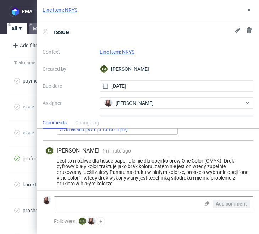
scroll to position [190, 0]
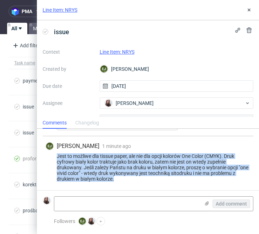
drag, startPoint x: 117, startPoint y: 179, endPoint x: 55, endPoint y: 154, distance: 66.6
click at [55, 154] on div "Jest to możliwe dla tissue paper, ale nie dla opcji kolorów One Color (CMYK). D…" at bounding box center [147, 167] width 205 height 28
copy div "Jest to możliwe dla tissue paper, ale nie dla opcji kolorów One Color (CMYK). D…"
click at [70, 9] on link "Line Item: NRYS" at bounding box center [60, 9] width 35 height 7
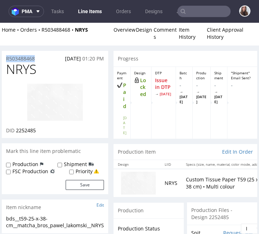
drag, startPoint x: 40, startPoint y: 57, endPoint x: 5, endPoint y: 59, distance: 35.2
click at [5, 59] on div "R503488468 [DATE] 01:20 PM" at bounding box center [55, 56] width 107 height 11
copy p "R503488468"
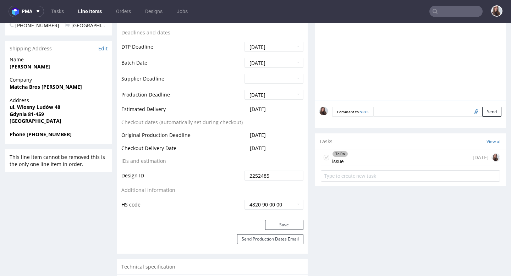
scroll to position [285, 0]
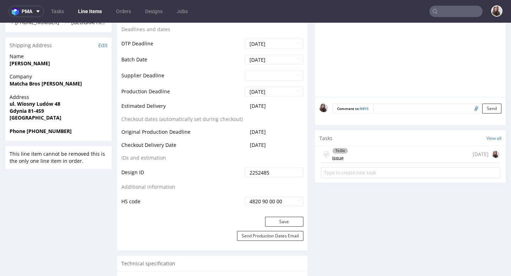
click at [259, 157] on div "To Do issue [DATE]" at bounding box center [410, 154] width 179 height 17
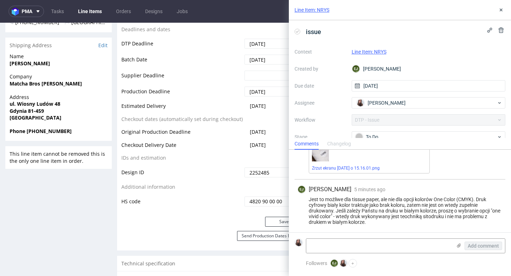
scroll to position [169, 0]
click at [259, 136] on div "To Do" at bounding box center [425, 137] width 141 height 8
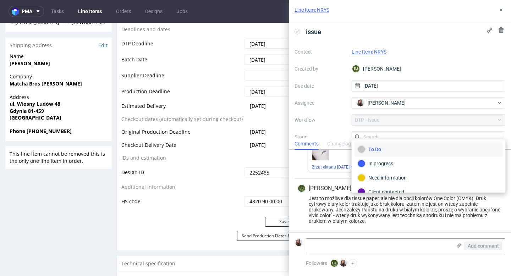
scroll to position [5, 0]
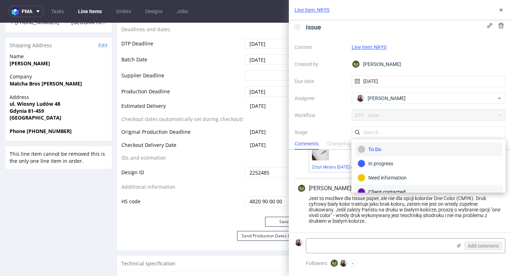
click at [259, 190] on div "Client contacted" at bounding box center [429, 192] width 142 height 8
